Goal: Information Seeking & Learning: Learn about a topic

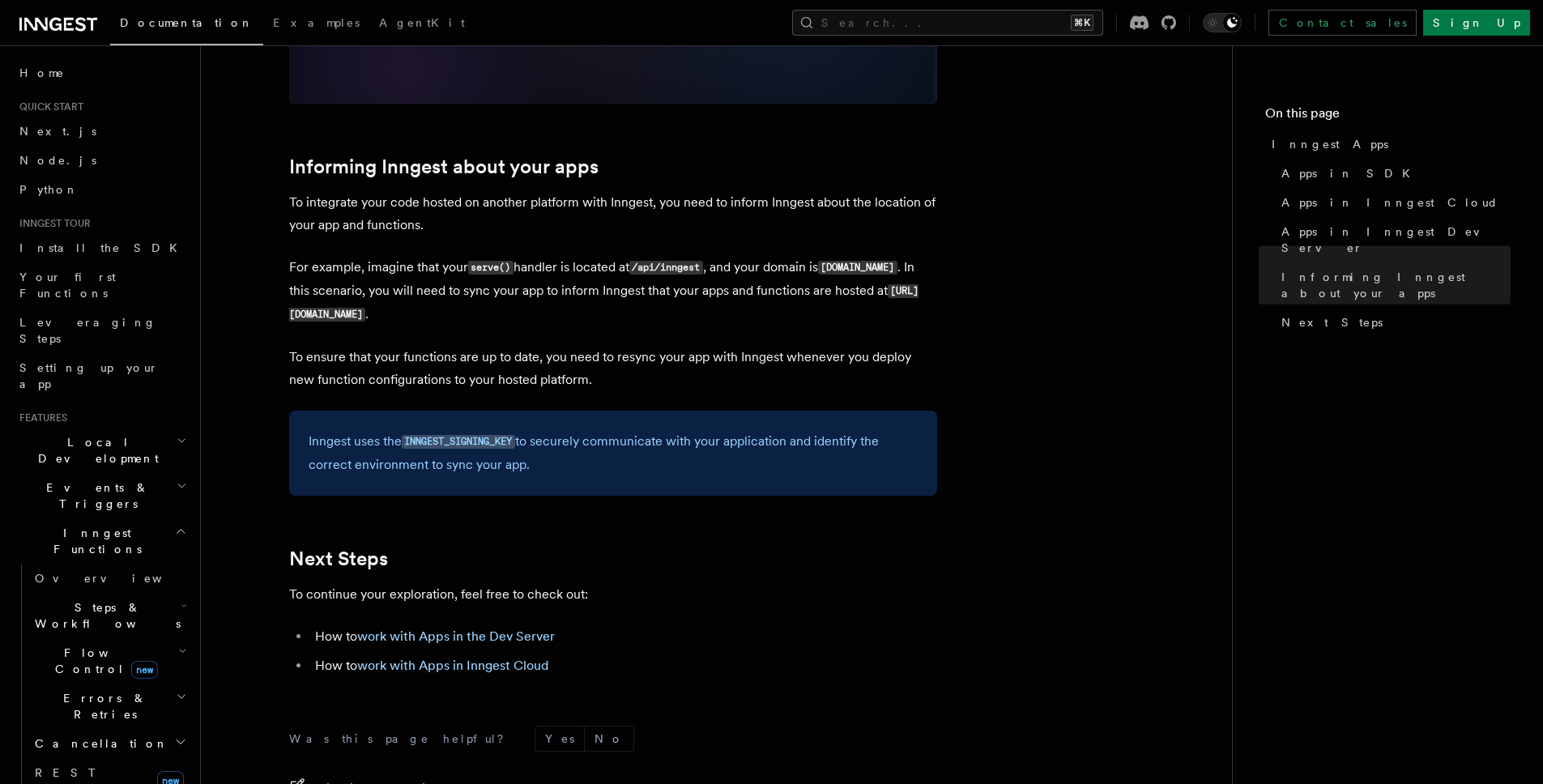
scroll to position [2238, 0]
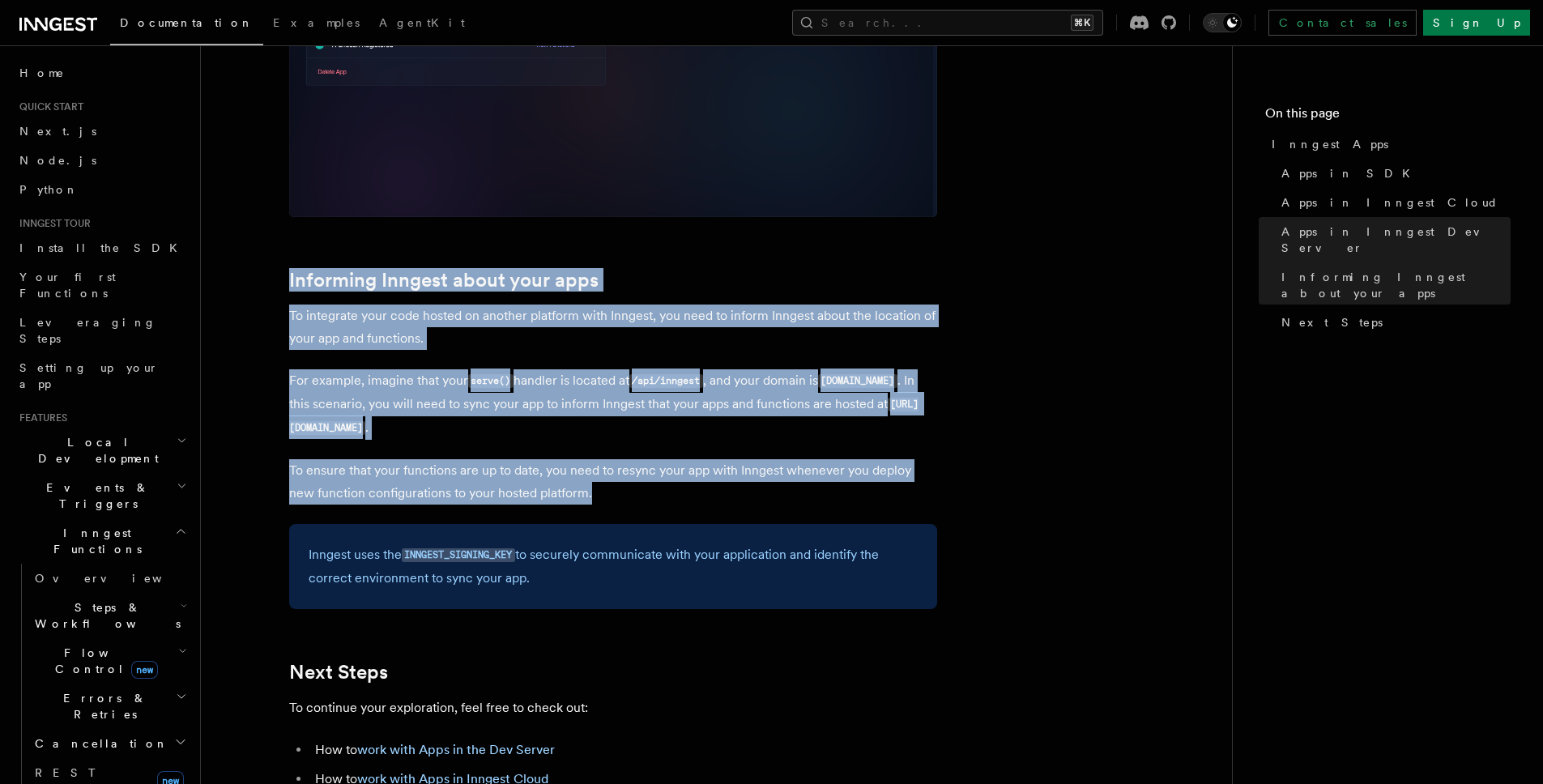
drag, startPoint x: 572, startPoint y: 496, endPoint x: 279, endPoint y: 264, distance: 373.7
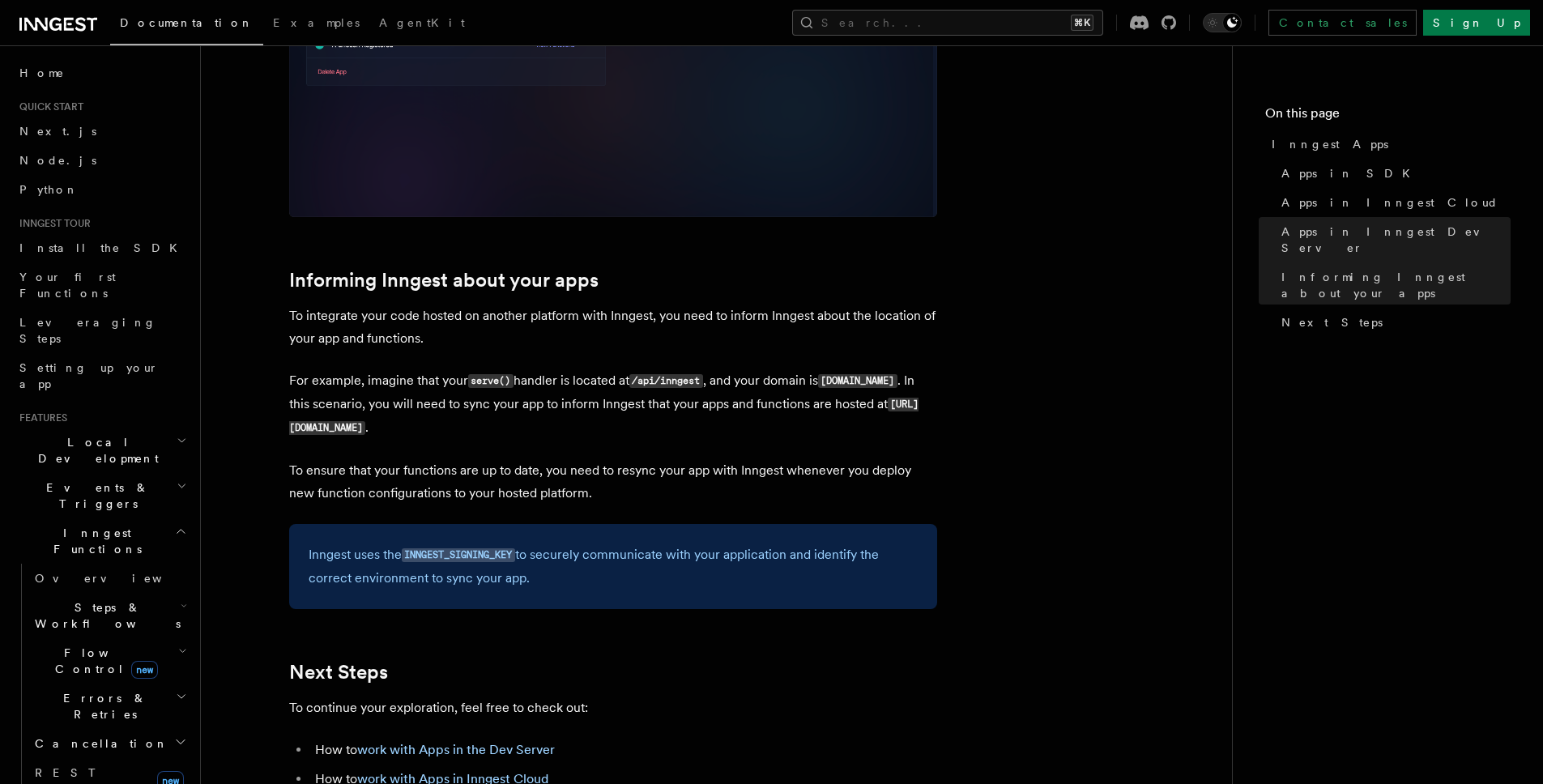
click at [110, 283] on span "Your first Functions" at bounding box center [67, 284] width 96 height 29
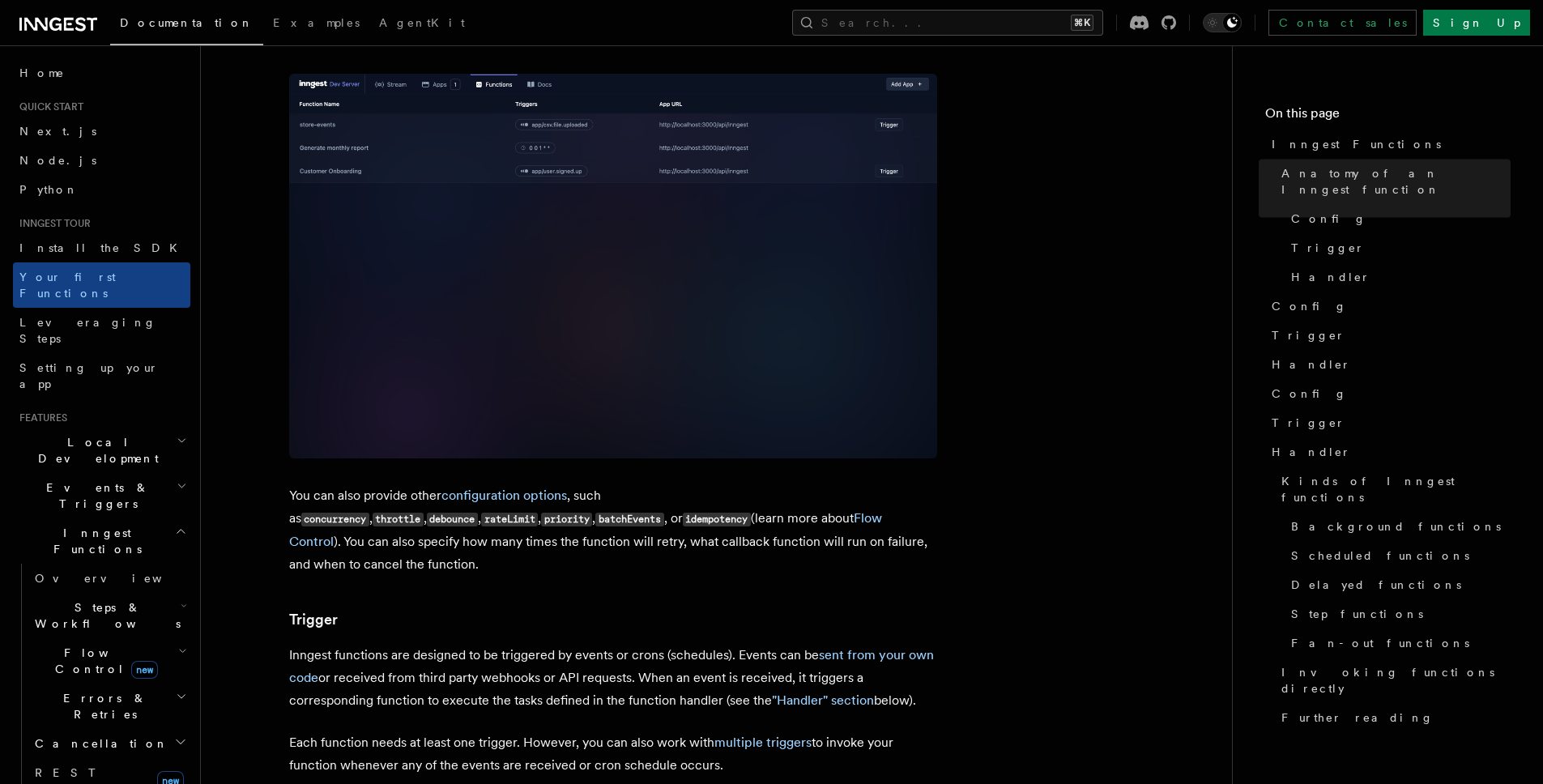
scroll to position [1376, 0]
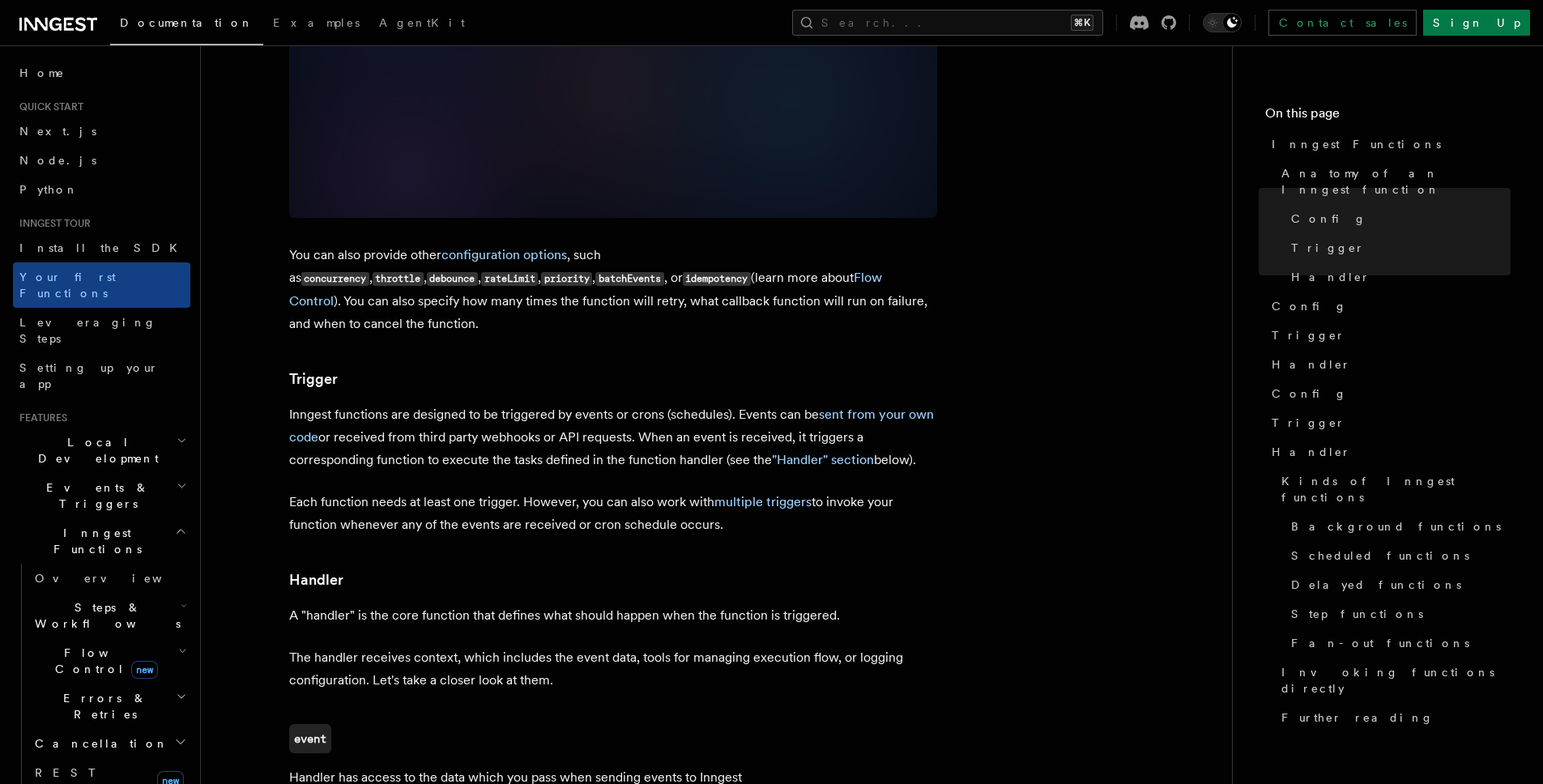
click at [520, 480] on article "Inngest tour Inngest Functions Inngest functions enable developers to run relia…" at bounding box center [716, 678] width 979 height 3964
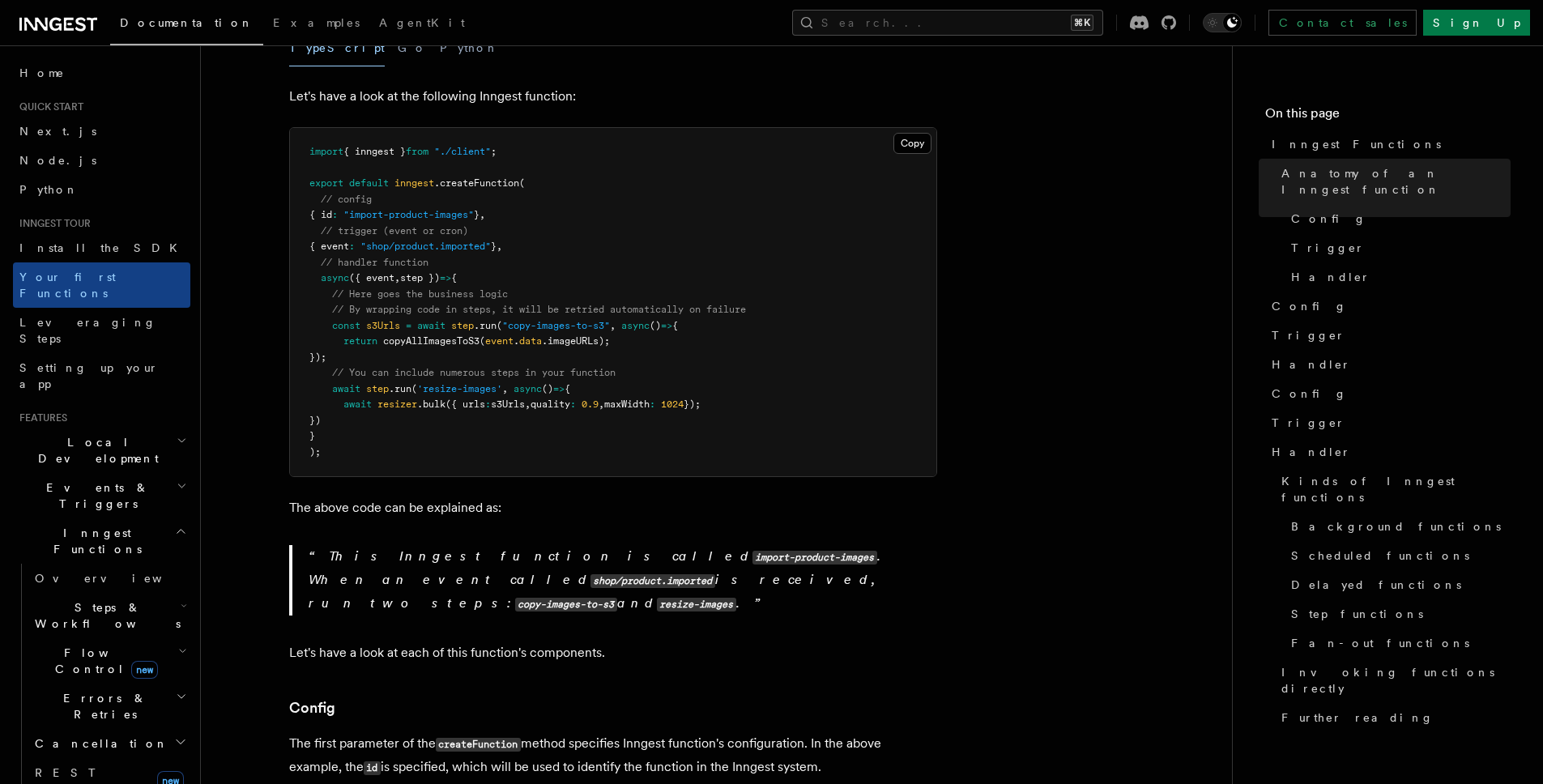
scroll to position [0, 0]
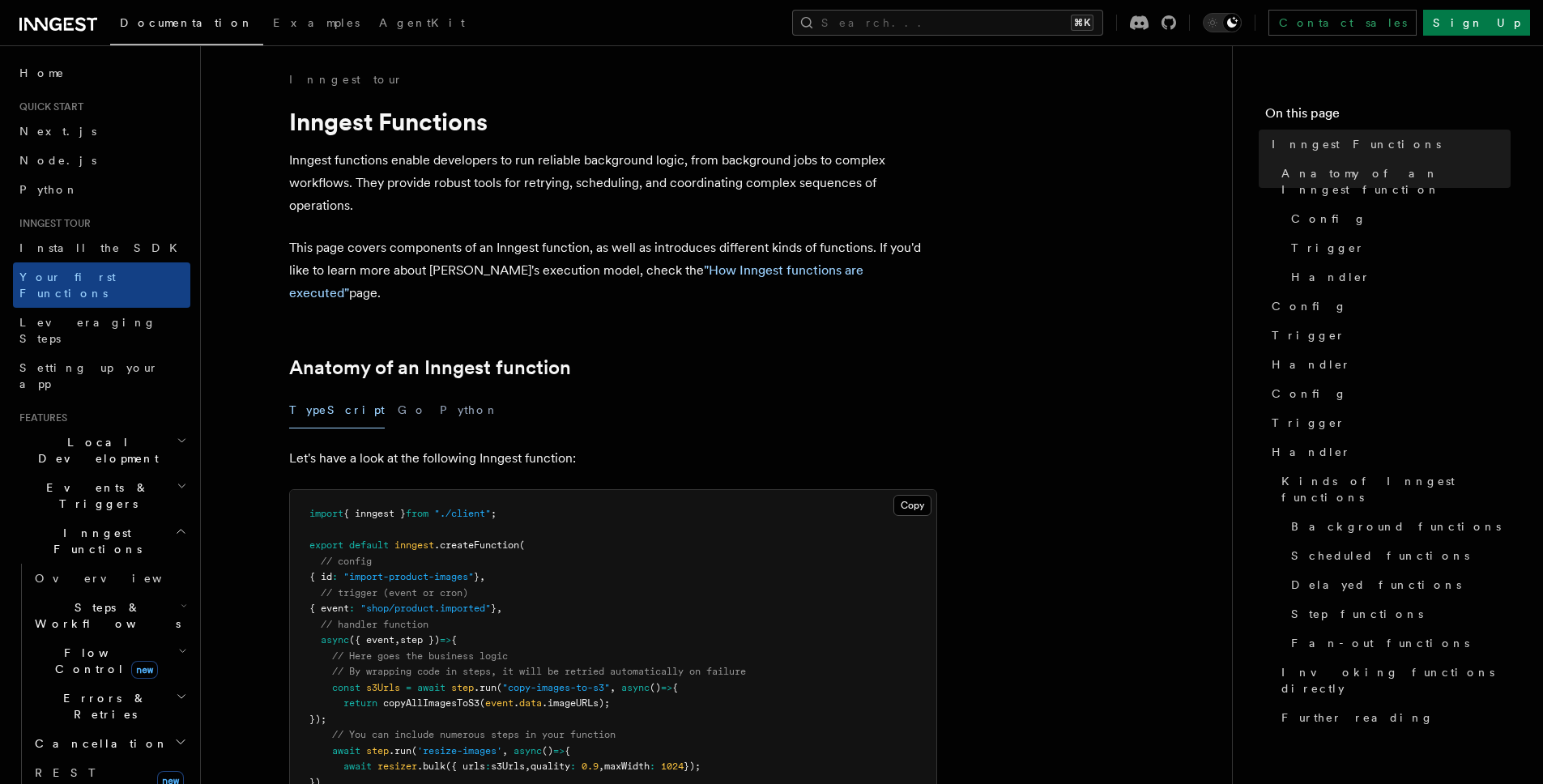
click at [617, 130] on h1 "Inngest Functions" at bounding box center [613, 121] width 648 height 29
click at [1359, 512] on link "Background functions" at bounding box center [1397, 526] width 226 height 29
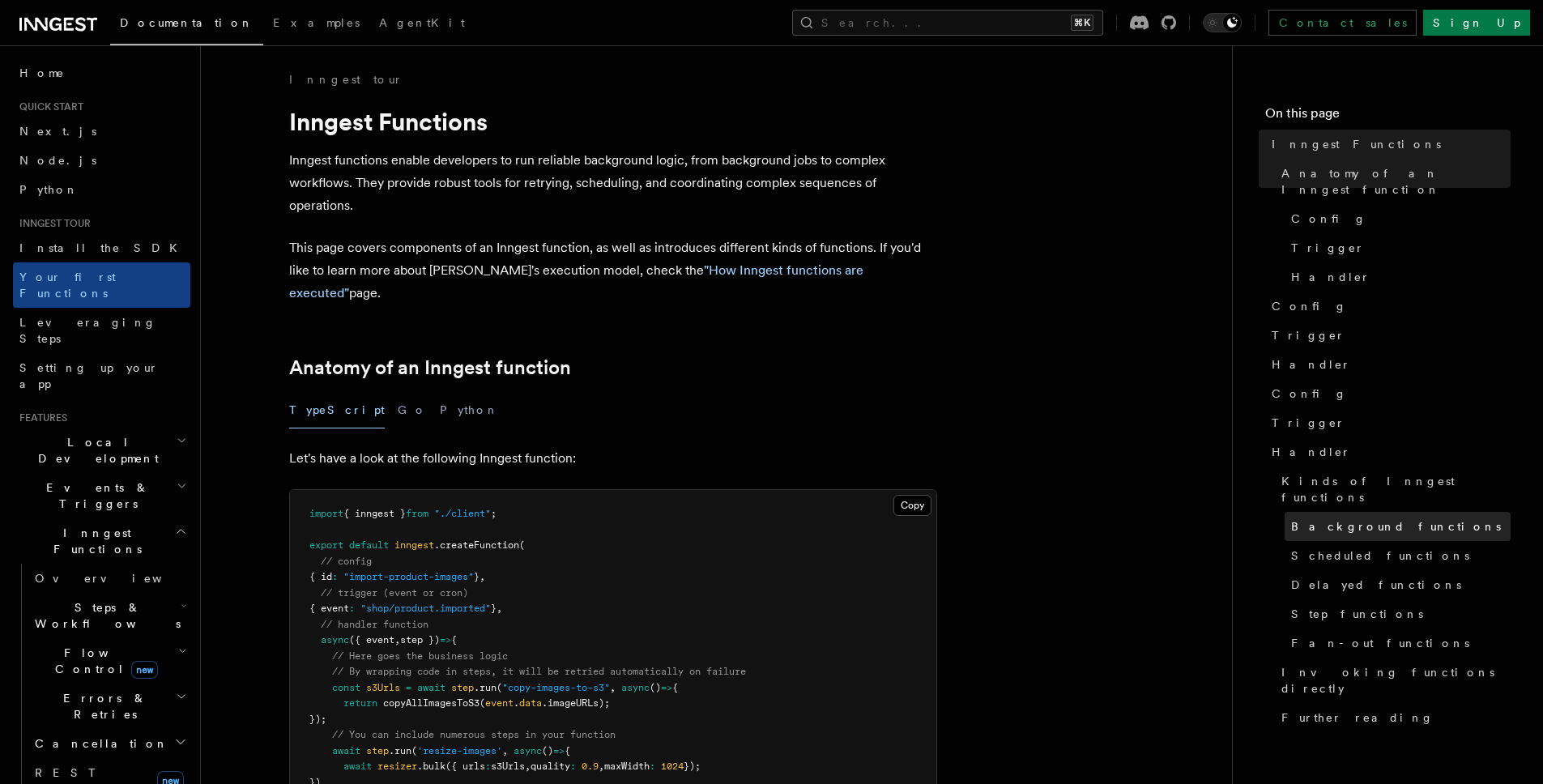
click at [1359, 512] on link "Background functions" at bounding box center [1397, 526] width 226 height 29
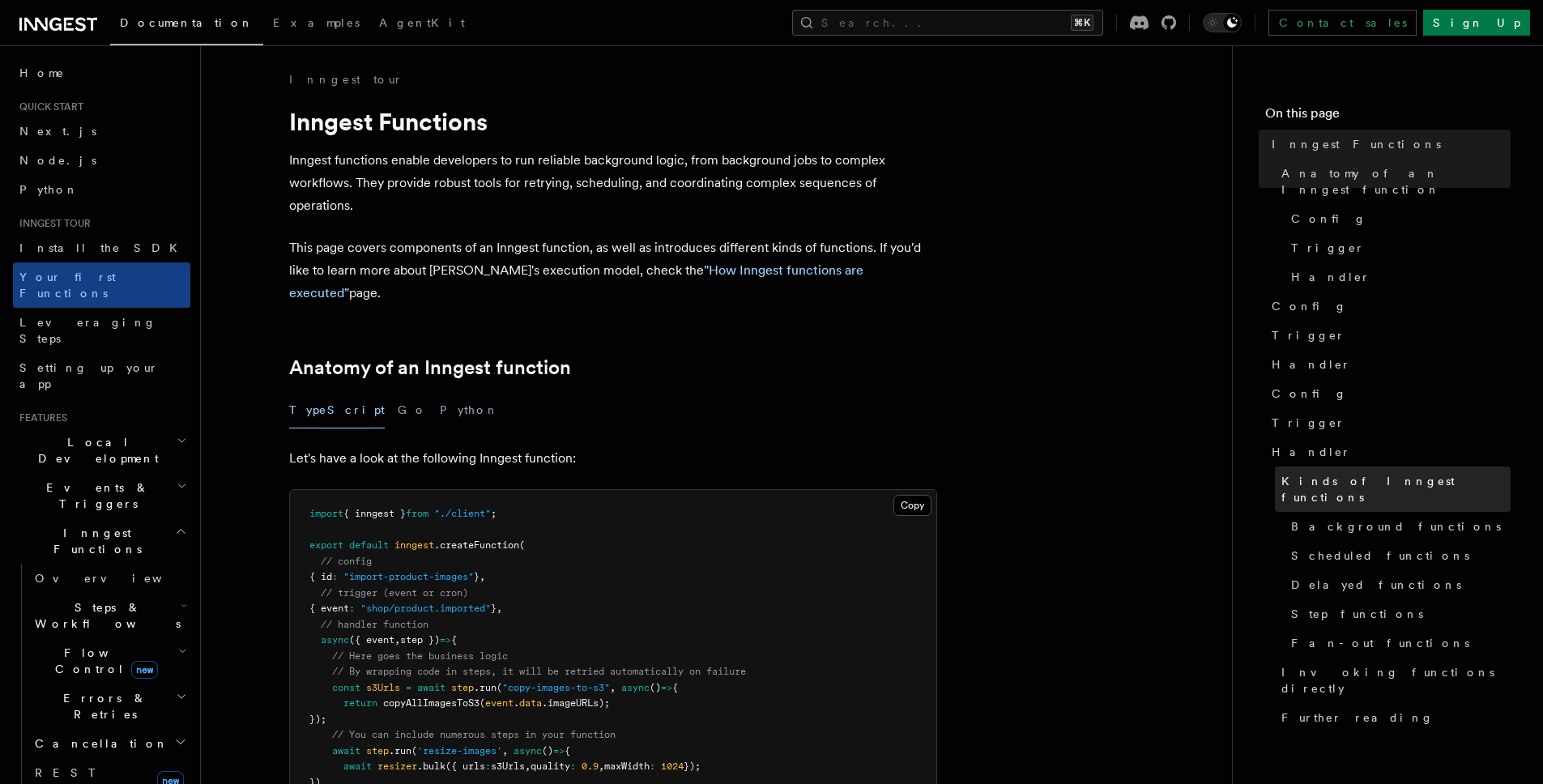
click at [1354, 473] on span "Kinds of Inngest functions" at bounding box center [1396, 489] width 229 height 33
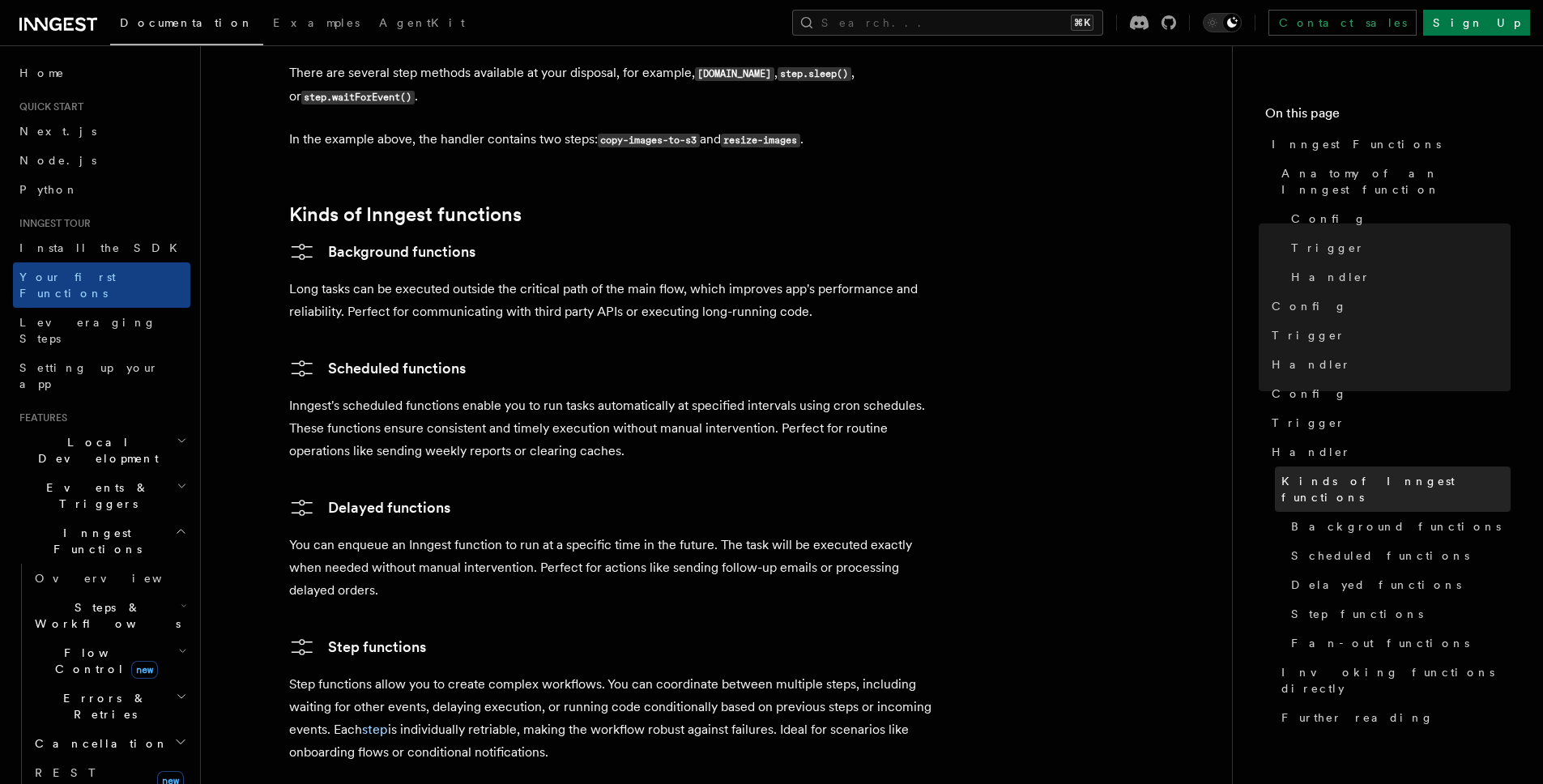
scroll to position [2477, 0]
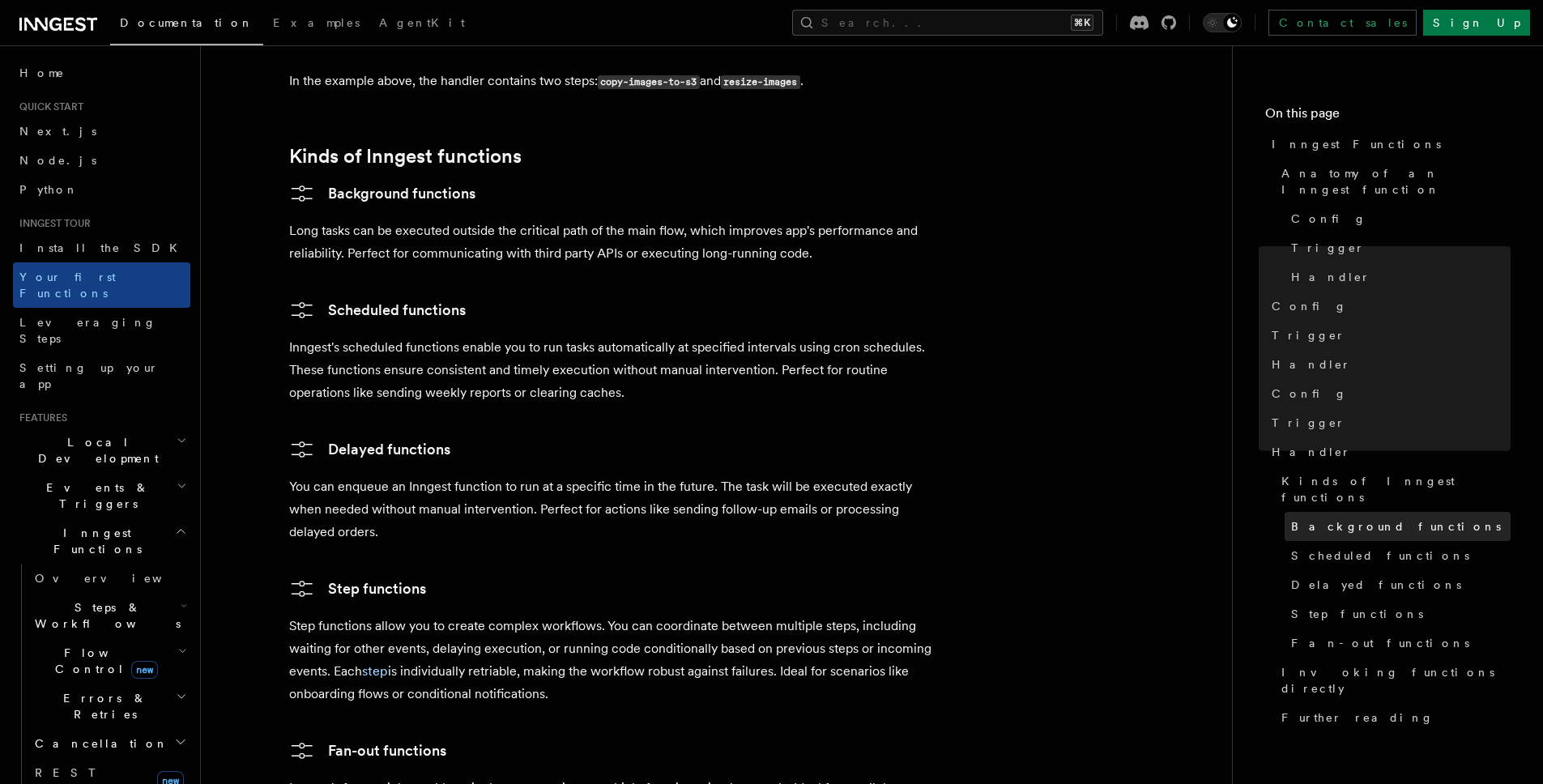
click at [1352, 518] on span "Background functions" at bounding box center [1396, 525] width 210 height 16
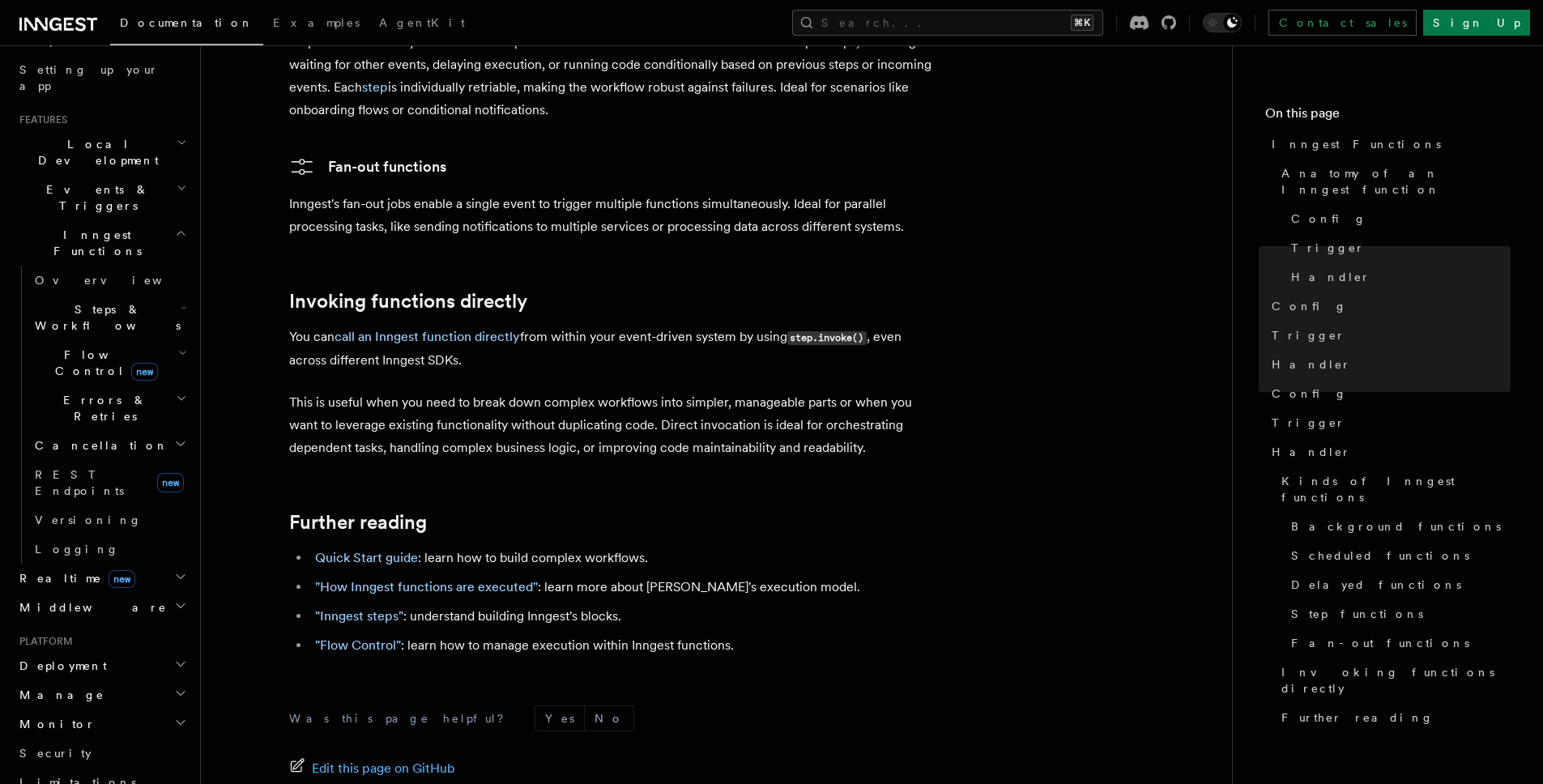
scroll to position [294, 0]
click at [113, 567] on h2 "Realtime new" at bounding box center [101, 582] width 177 height 29
click at [115, 597] on link "Overview" at bounding box center [110, 611] width 162 height 29
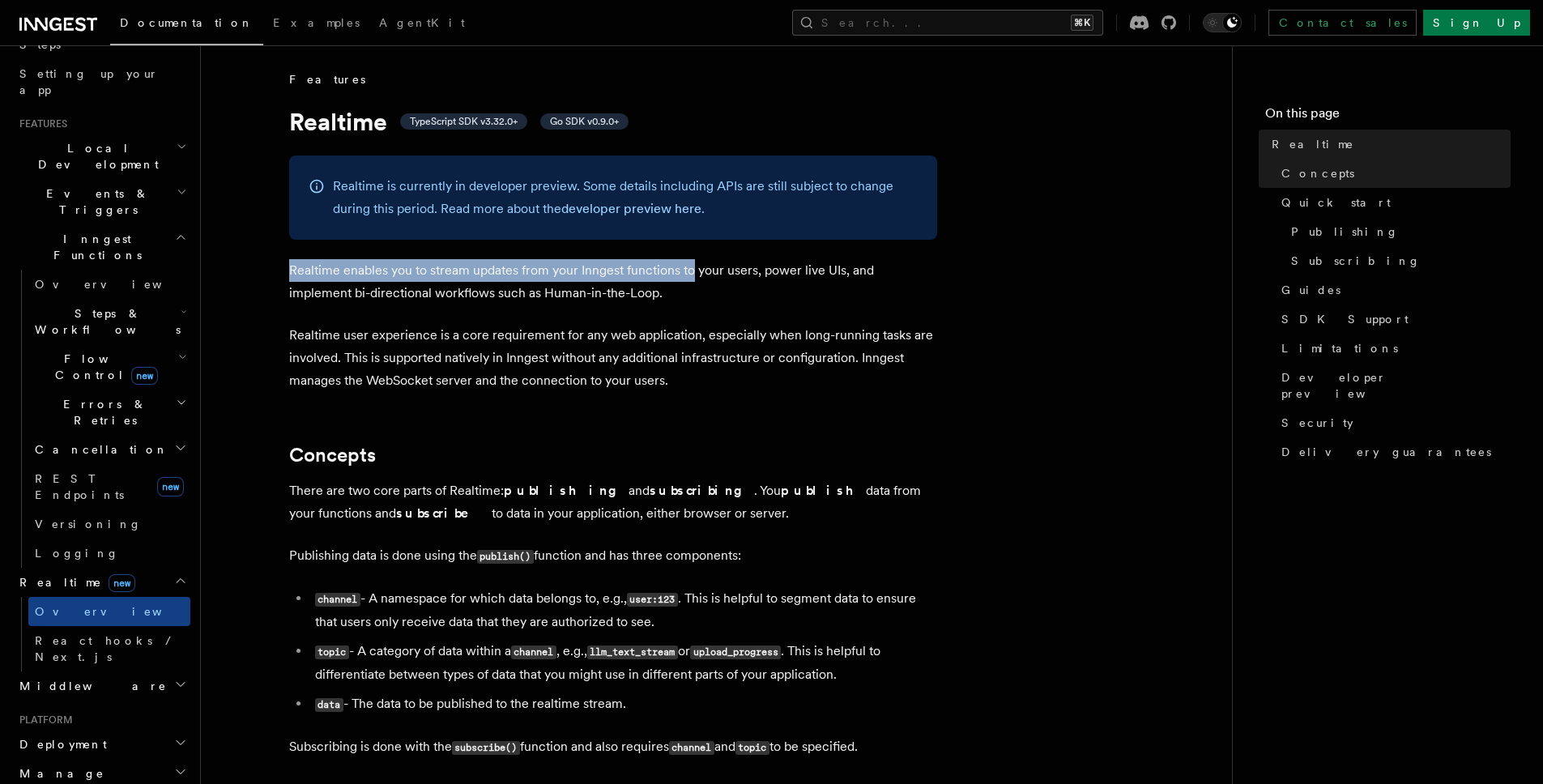
drag, startPoint x: 285, startPoint y: 270, endPoint x: 690, endPoint y: 281, distance: 405.1
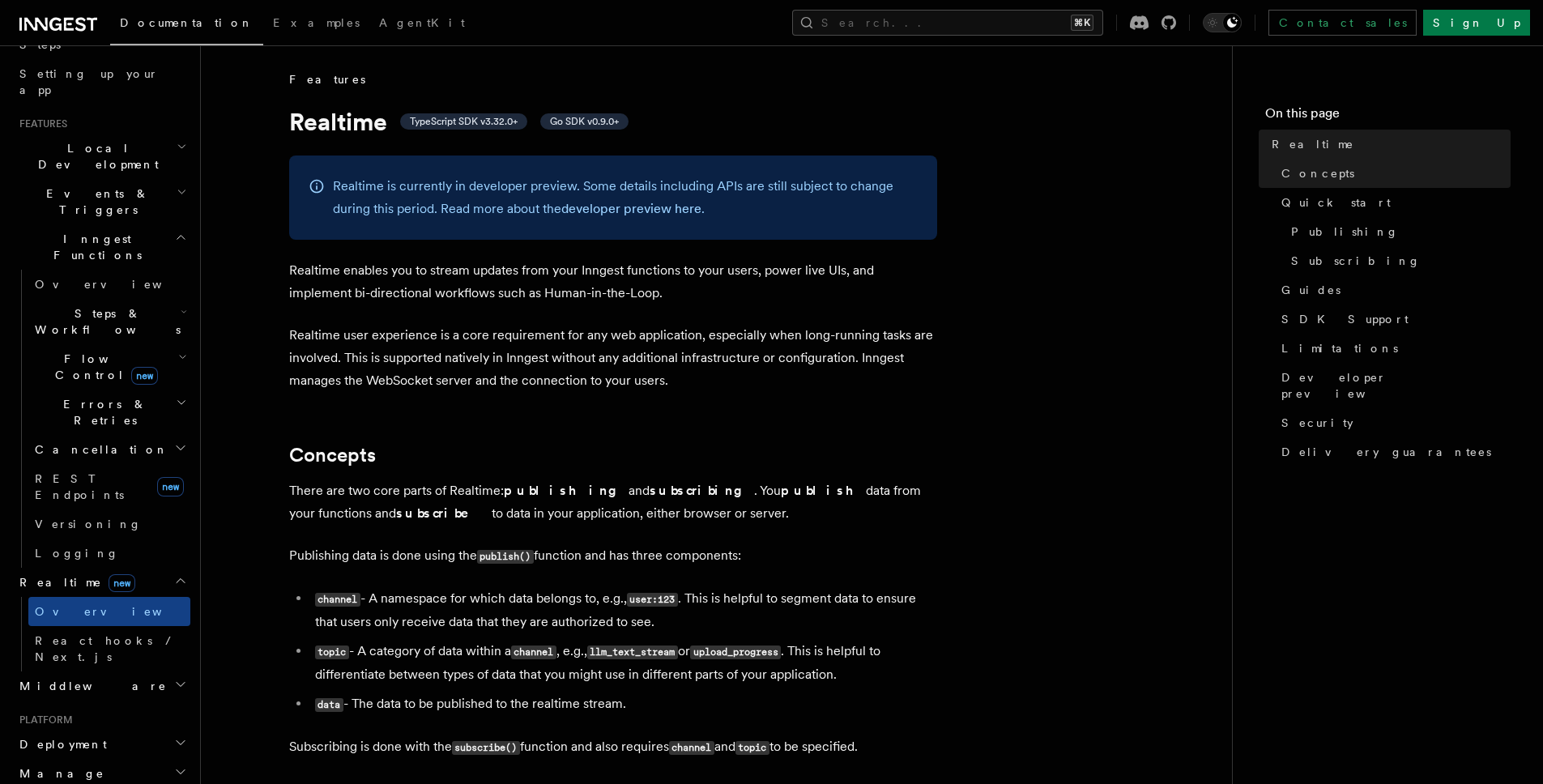
click at [696, 284] on p "Realtime enables you to stream updates from your Inngest functions to your user…" at bounding box center [613, 282] width 648 height 45
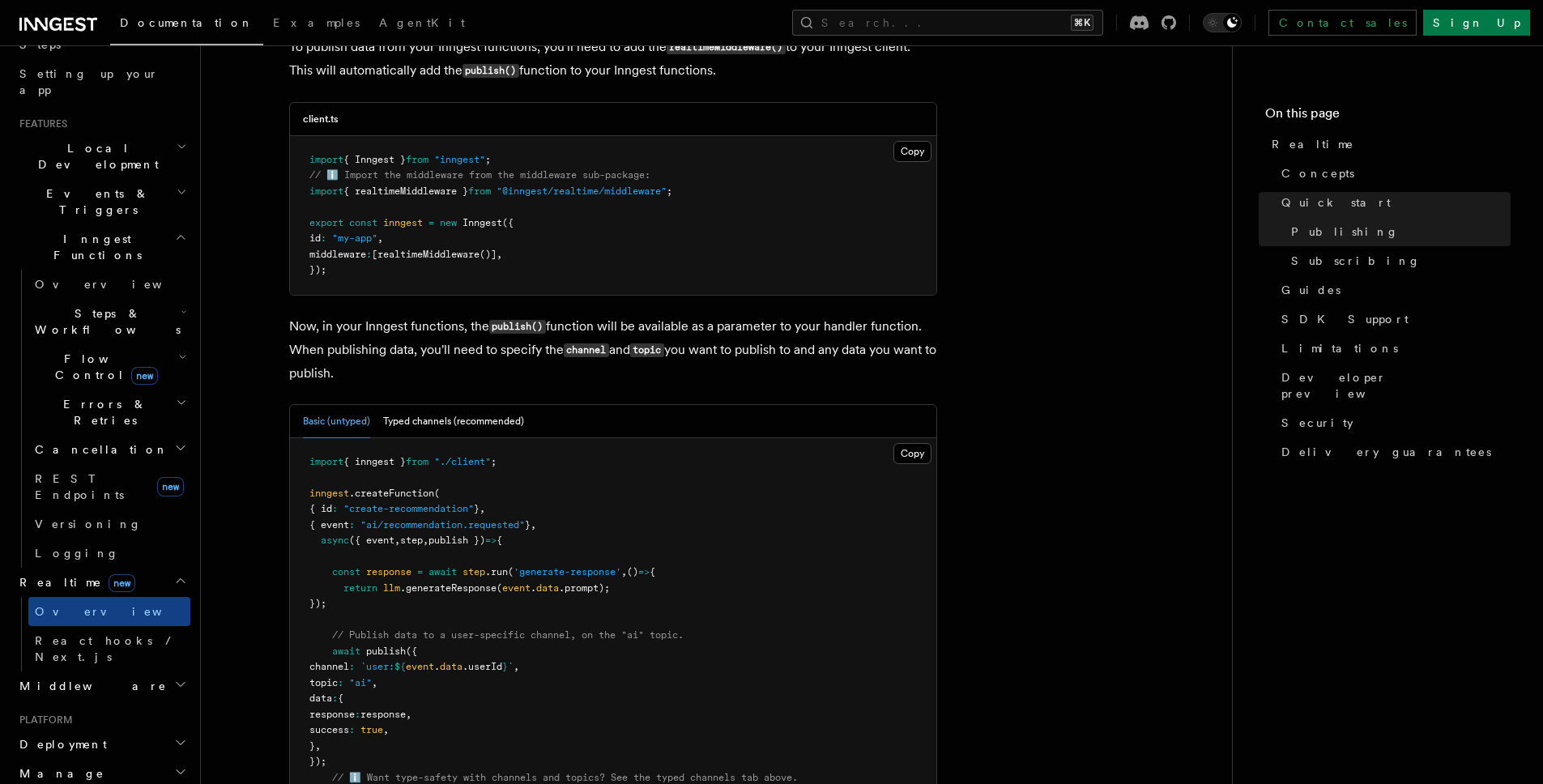
scroll to position [1472, 0]
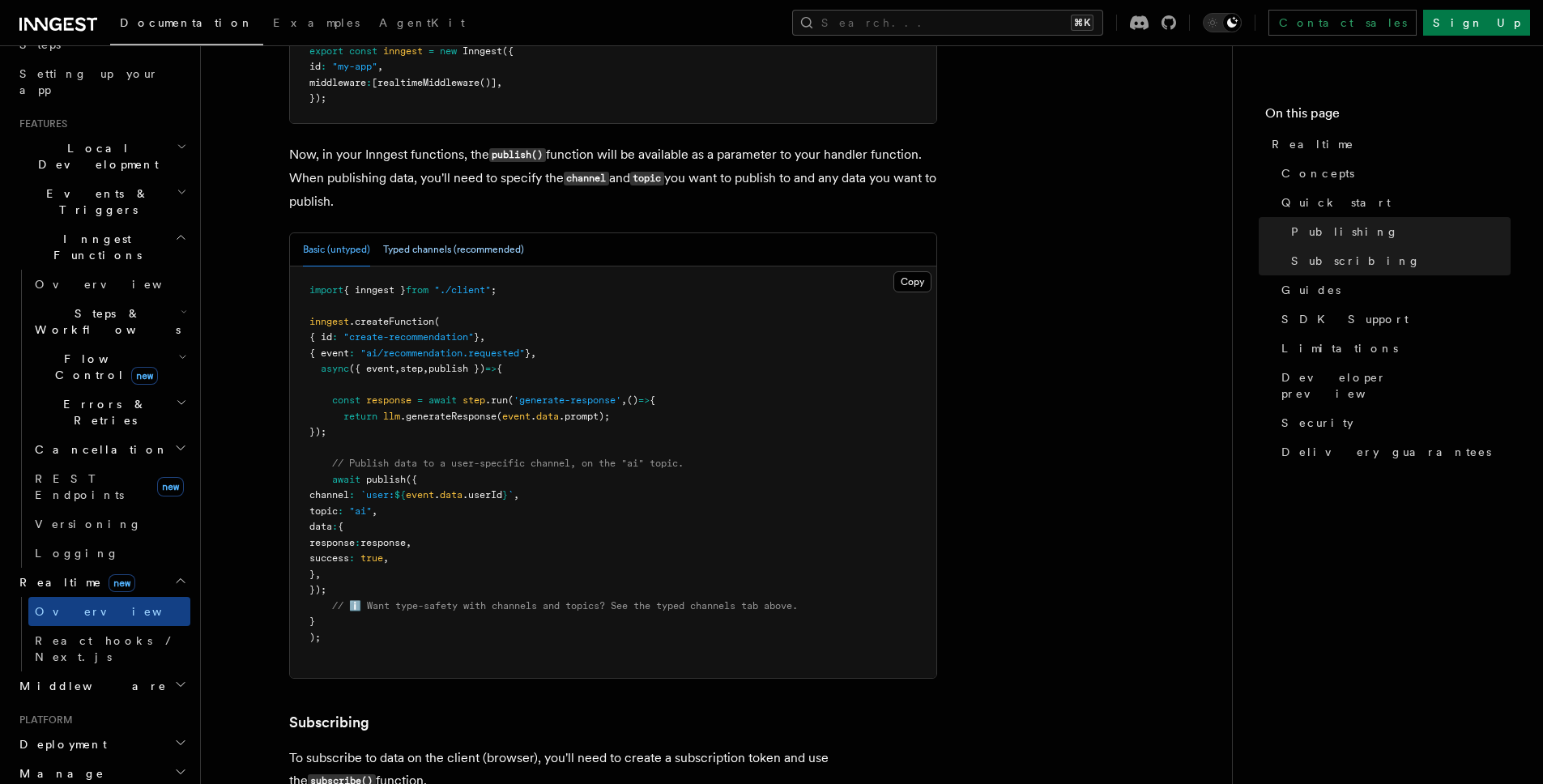
click at [469, 233] on button "Typed channels (recommended)" at bounding box center [454, 250] width 141 height 33
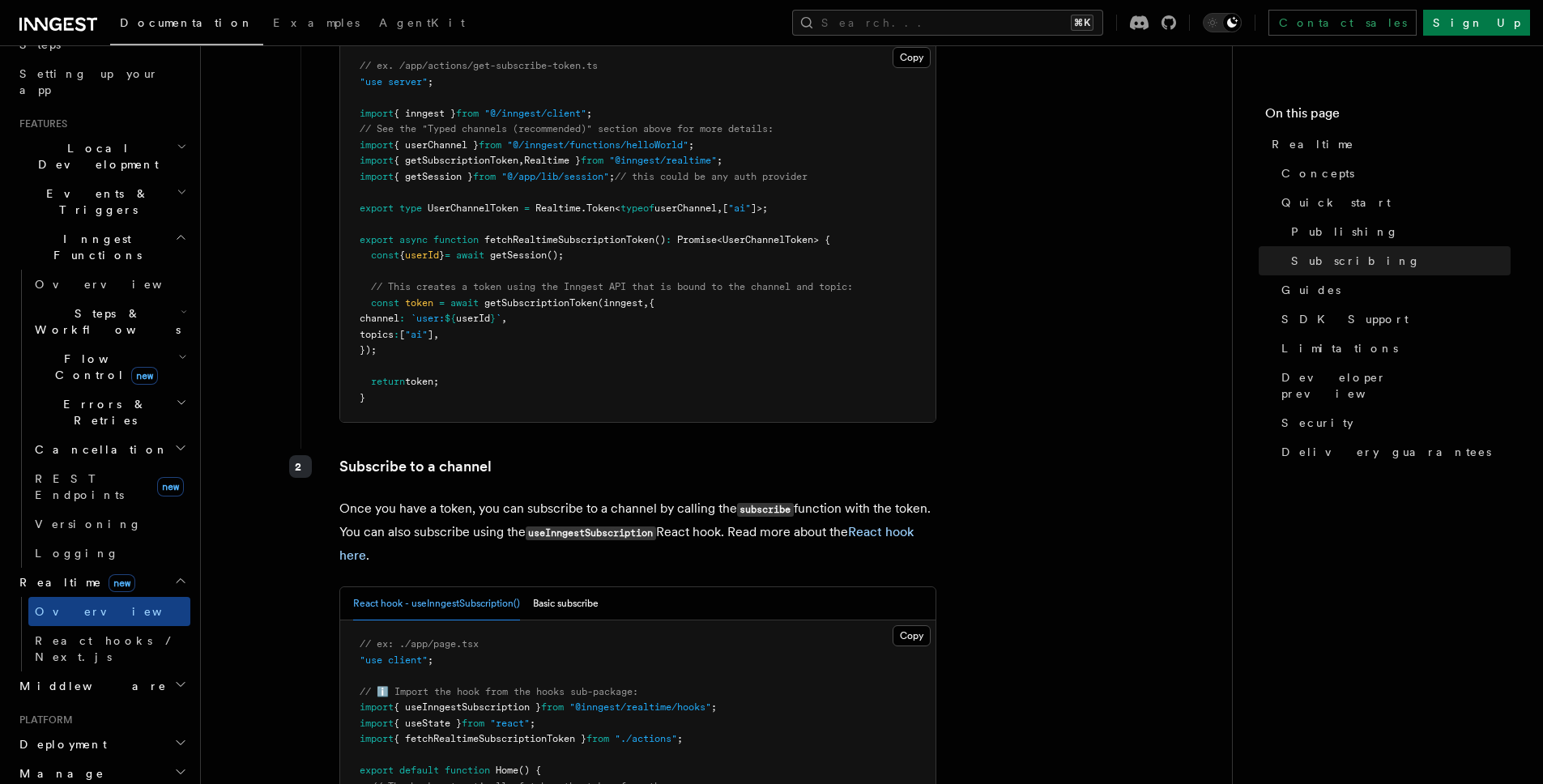
scroll to position [3019, 0]
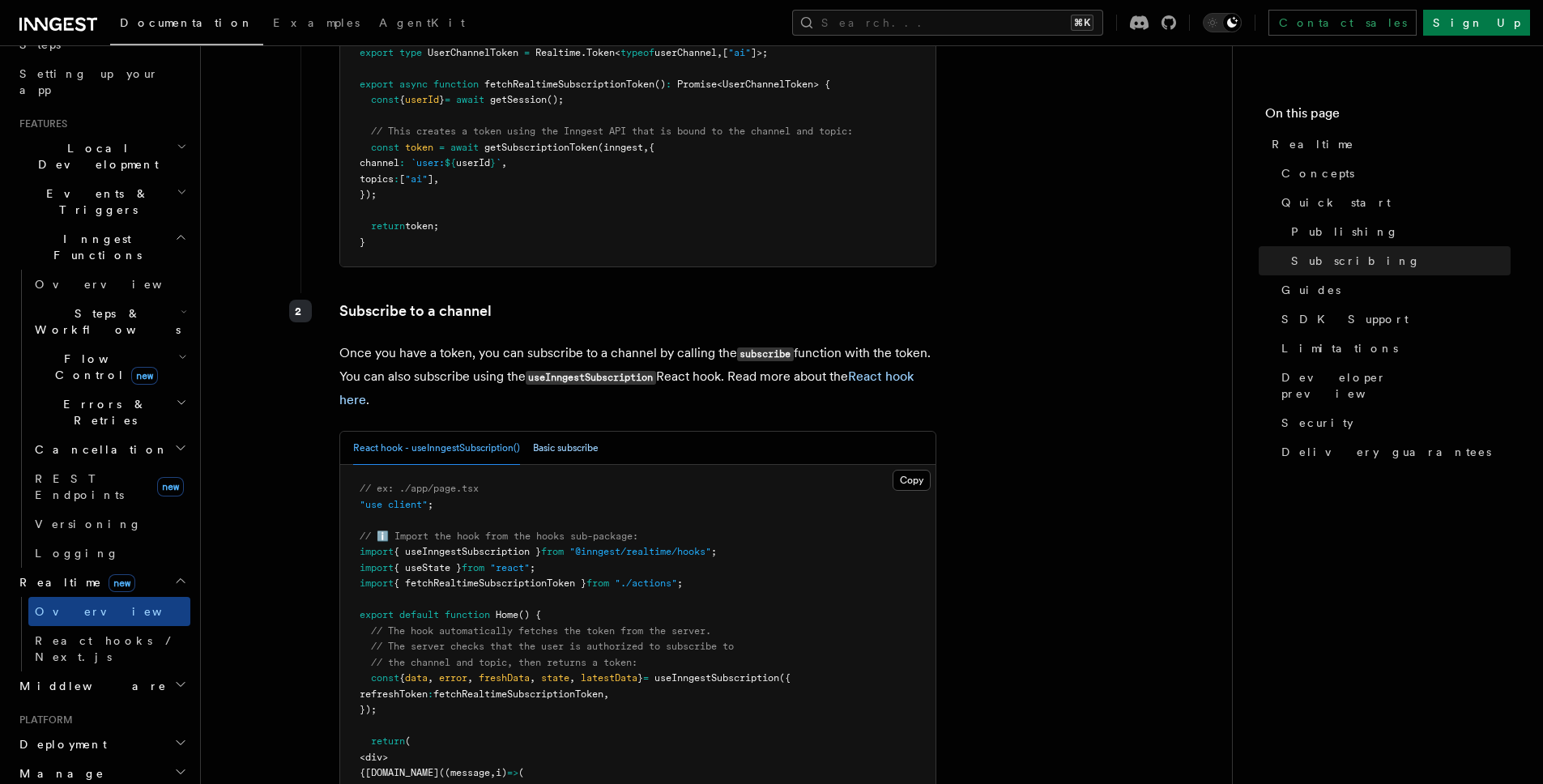
click at [566, 434] on button "Basic subscribe" at bounding box center [566, 448] width 65 height 33
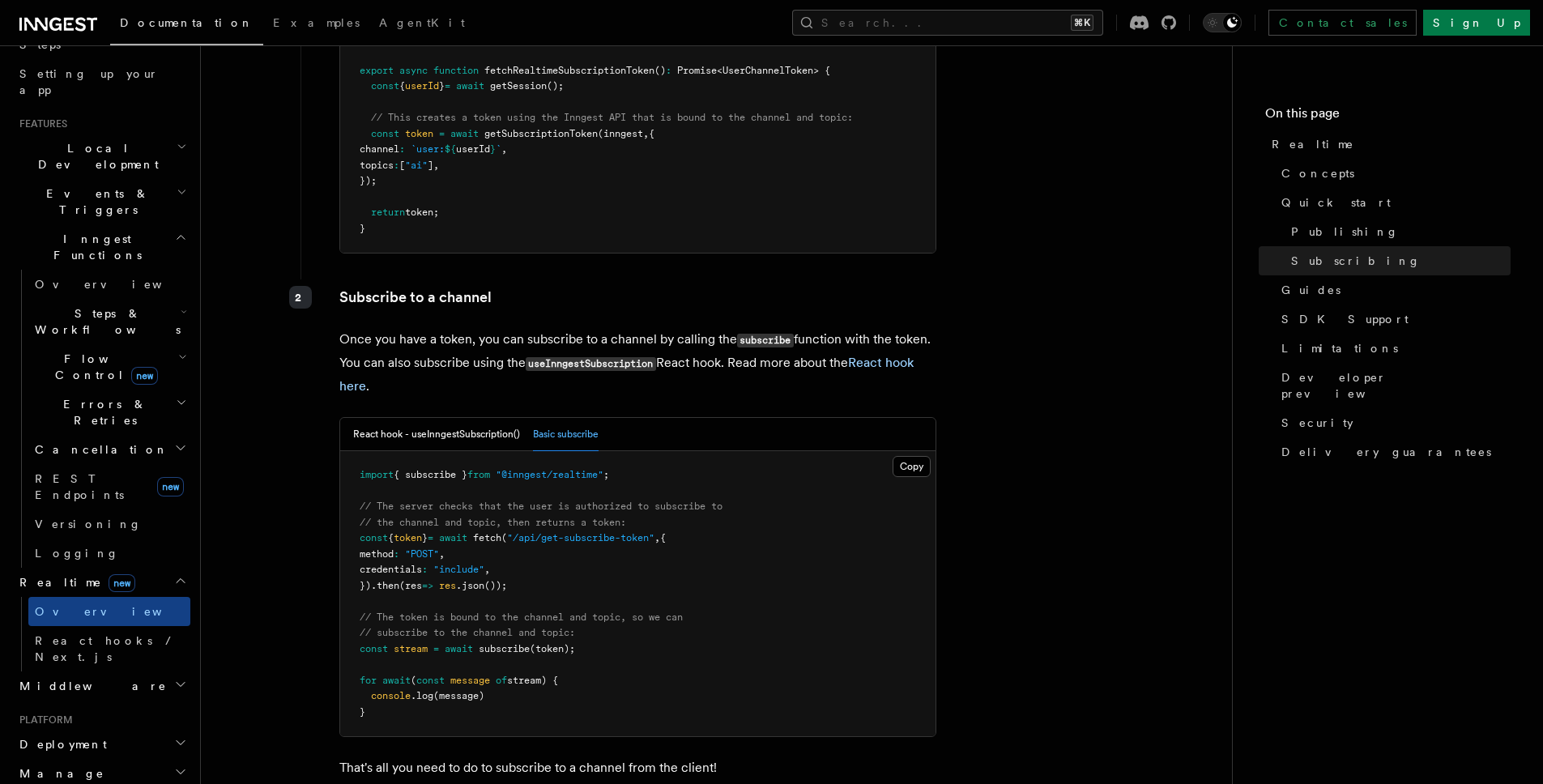
scroll to position [3039, 0]
